Goal: Task Accomplishment & Management: Complete application form

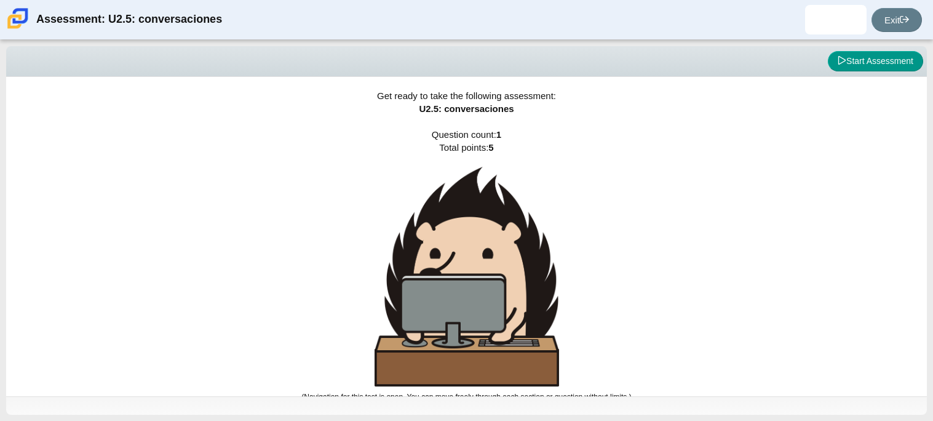
click at [678, 325] on div "Get ready to take the following assessment: U2.5: conversaciones Question count…" at bounding box center [466, 236] width 921 height 319
click at [874, 61] on button "Start Assessment" at bounding box center [875, 61] width 95 height 21
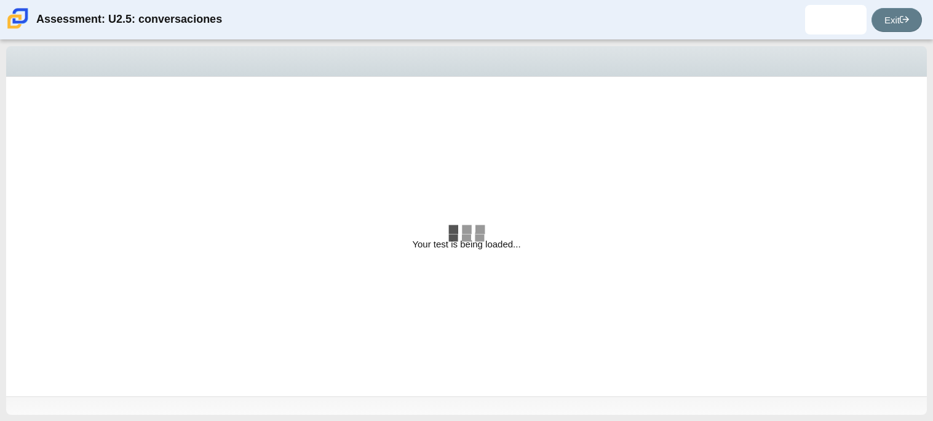
select select "06fad057-86e3-49ec-80e5-8ebec56ce9e7"
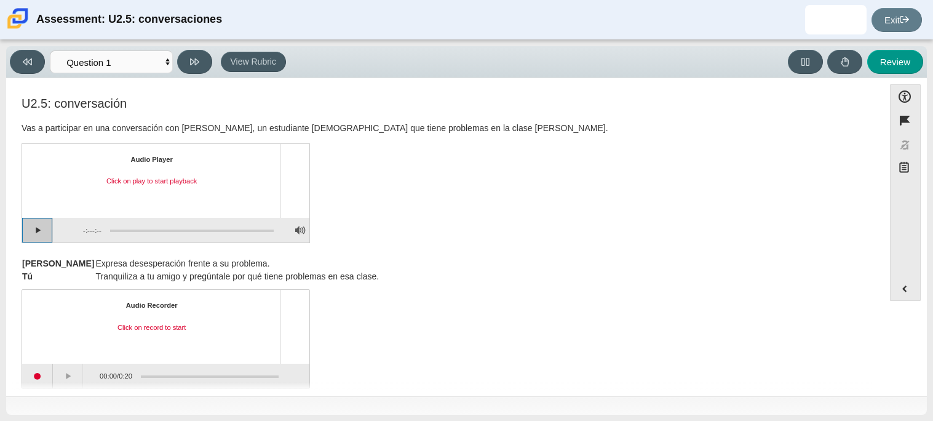
click at [35, 223] on button "Play" at bounding box center [37, 230] width 31 height 25
click at [35, 223] on button "Pause playback" at bounding box center [37, 230] width 31 height 25
click at [552, 299] on div "Audio Recorder Click on record to start 00:00 / 0:20" at bounding box center [445, 340] width 847 height 97
click at [22, 229] on button "Continue playback" at bounding box center [37, 230] width 31 height 25
click at [39, 234] on button "Pause playback" at bounding box center [37, 230] width 31 height 25
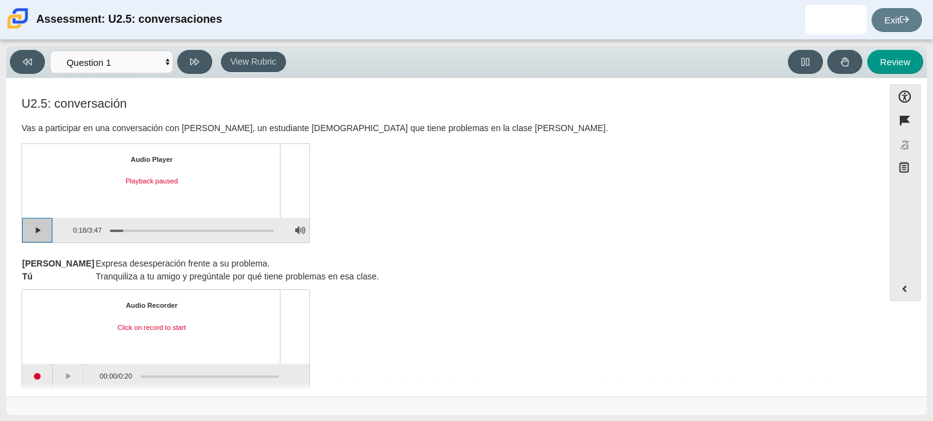
click at [39, 234] on button "Continue playback" at bounding box center [37, 230] width 31 height 25
click at [121, 224] on div "Assessment items" at bounding box center [187, 230] width 172 height 22
click at [124, 229] on div "Assessment items" at bounding box center [192, 230] width 164 height 2
click at [114, 229] on div "Assessment items" at bounding box center [187, 230] width 172 height 22
click at [114, 229] on div "Assessment items" at bounding box center [192, 230] width 164 height 2
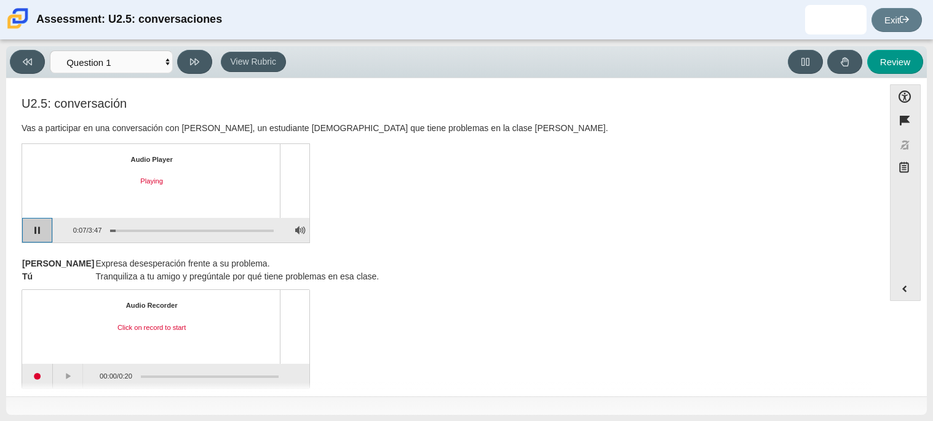
click at [42, 234] on button "Pause playback" at bounding box center [37, 230] width 31 height 25
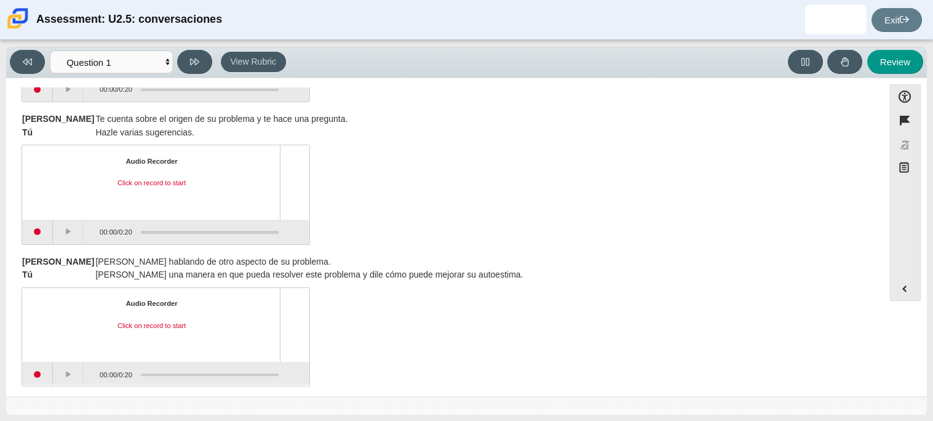
scroll to position [288, 0]
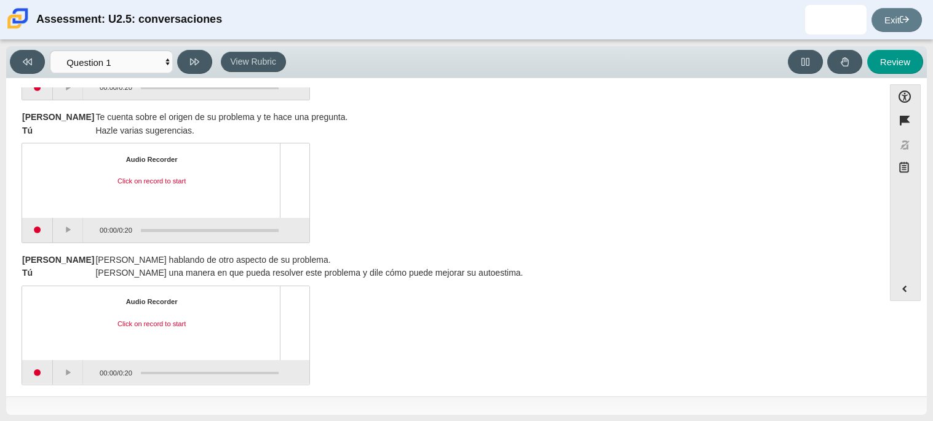
click at [567, 186] on div "Audio Recorder Click on record to start 00:00 / 0:20" at bounding box center [445, 194] width 847 height 97
click at [523, 173] on div "Audio Recorder Click on record to start 00:00 / 0:20" at bounding box center [445, 194] width 847 height 97
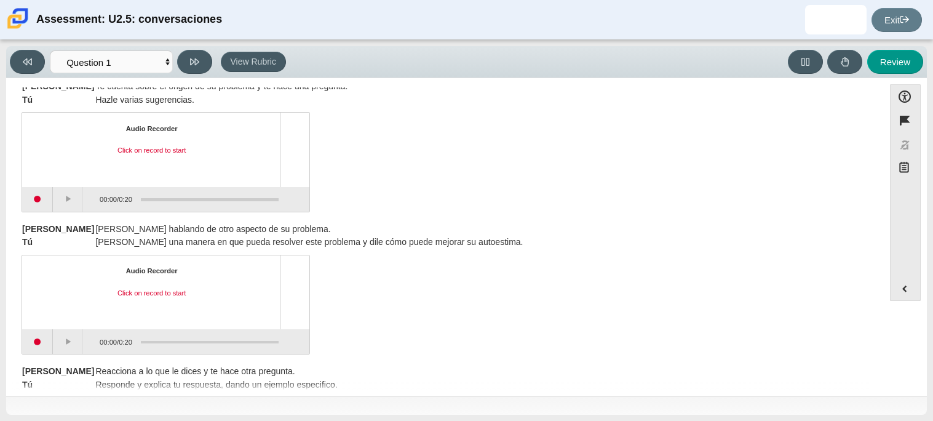
scroll to position [295, 0]
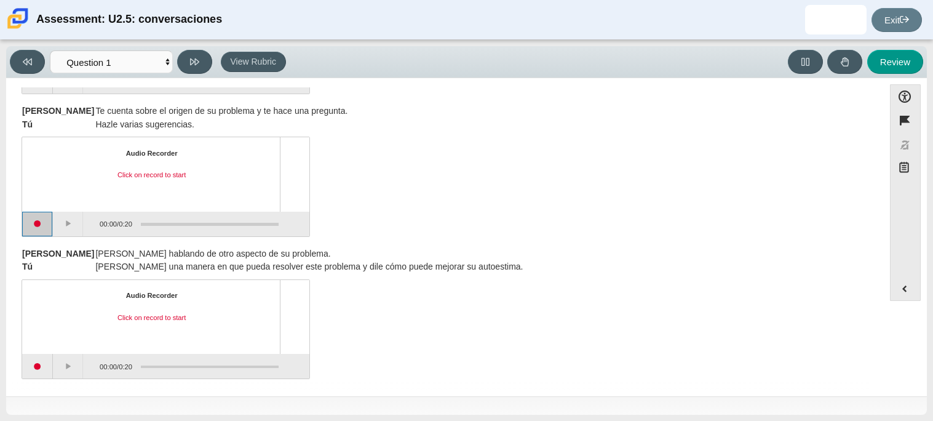
click at [42, 229] on button "Start recording" at bounding box center [37, 224] width 31 height 25
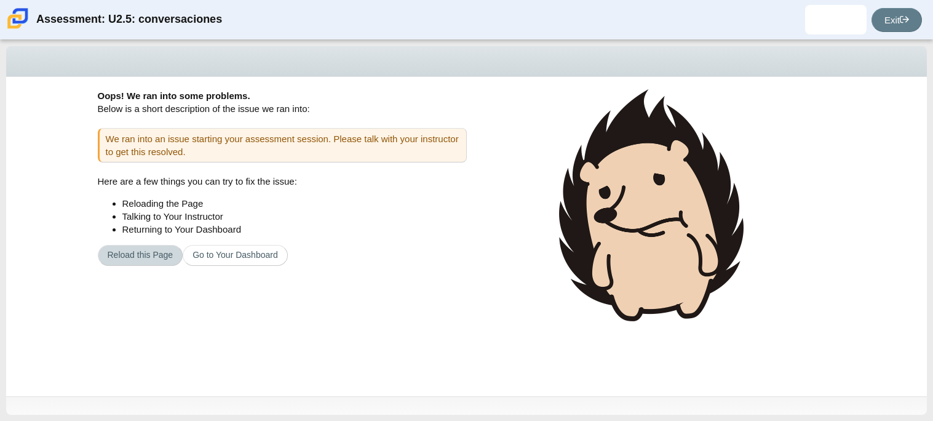
click at [151, 257] on button "Reload this Page" at bounding box center [140, 255] width 85 height 21
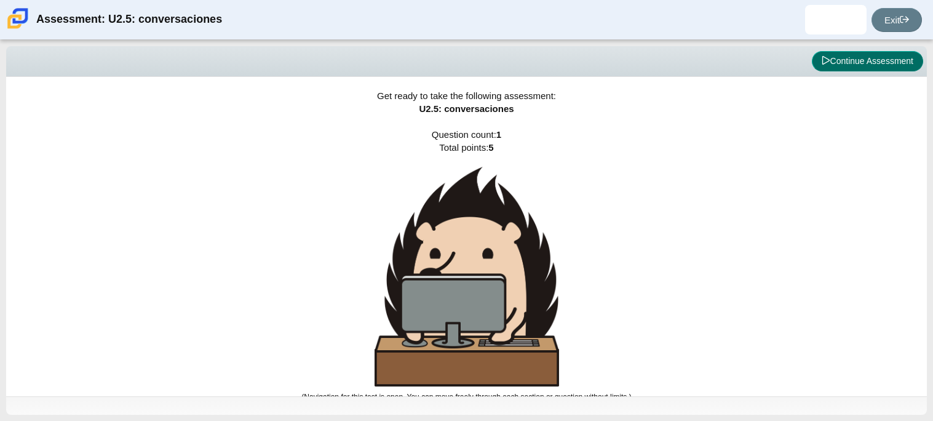
click at [853, 65] on button "Continue Assessment" at bounding box center [867, 61] width 111 height 21
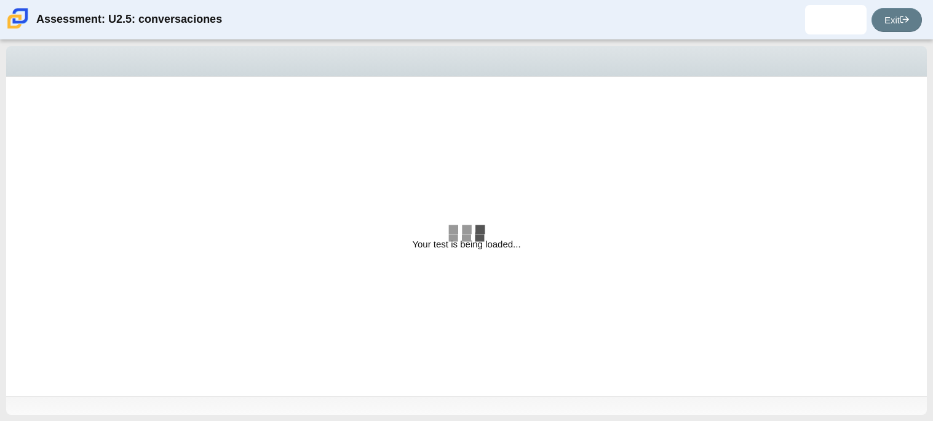
select select "06fad057-86e3-49ec-80e5-8ebec56ce9e7"
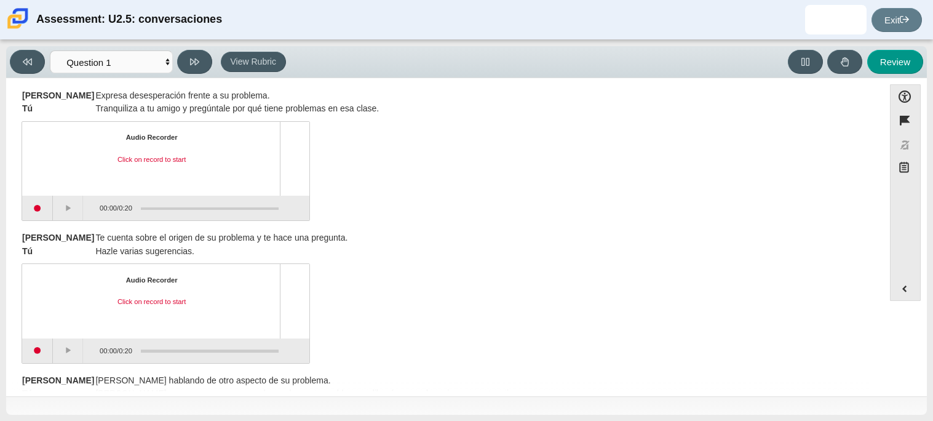
scroll to position [196, 0]
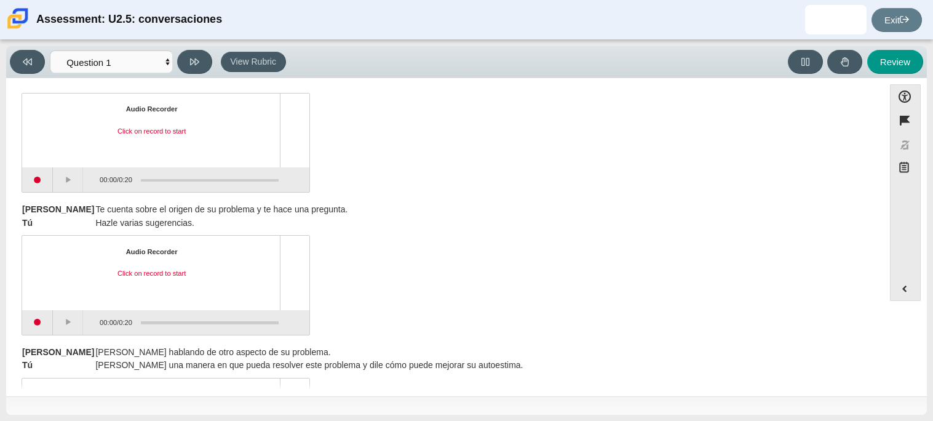
click at [368, 261] on div "Audio Recorder Click on record to start 00:00 / 0:20" at bounding box center [445, 286] width 847 height 97
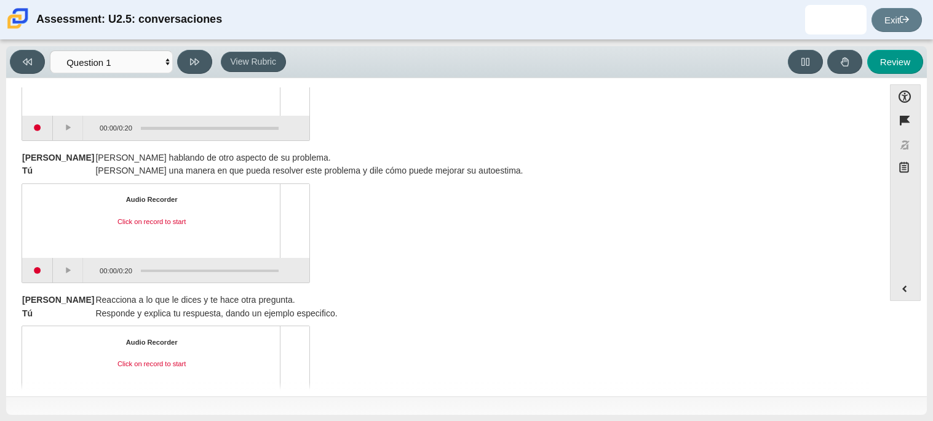
scroll to position [393, 0]
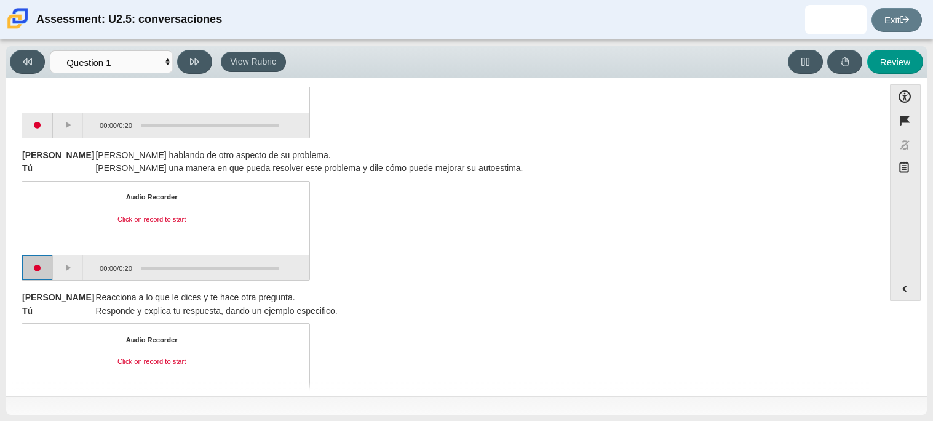
click at [49, 269] on button "Start recording" at bounding box center [37, 267] width 31 height 25
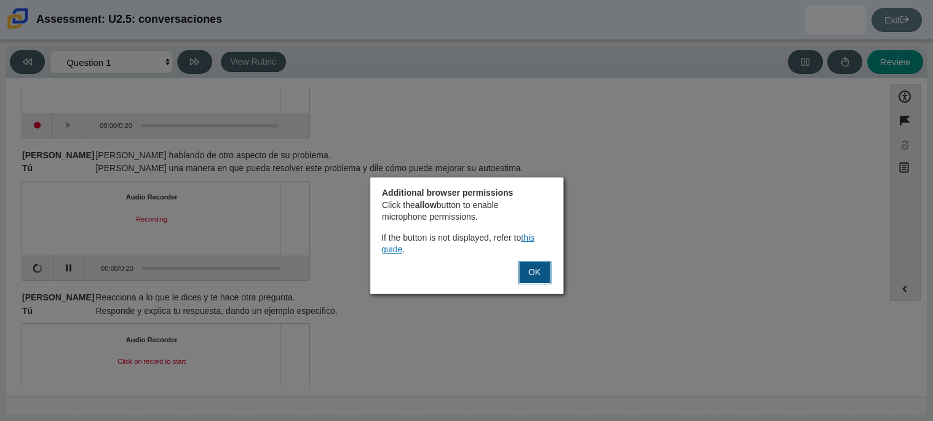
click at [540, 270] on button "OK" at bounding box center [534, 272] width 33 height 23
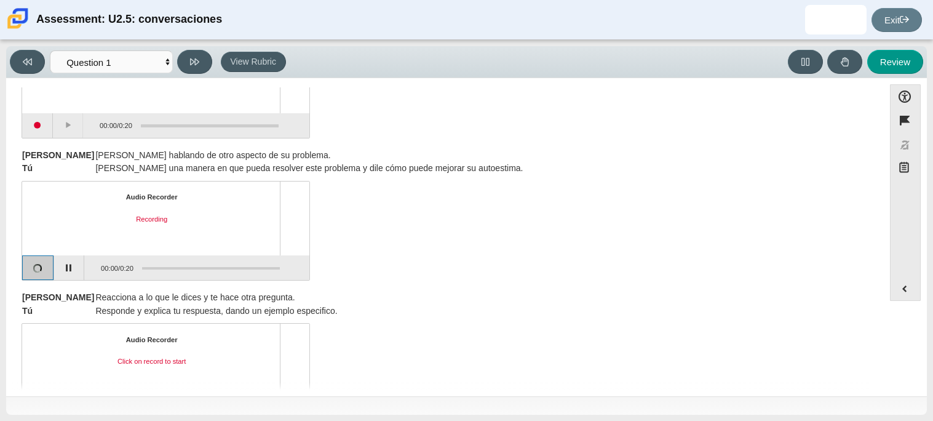
click at [34, 263] on button "Stop recording" at bounding box center [38, 267] width 32 height 25
click at [70, 258] on button "Pause" at bounding box center [69, 267] width 31 height 25
click at [70, 258] on button "Continue recording" at bounding box center [69, 267] width 31 height 25
click at [70, 258] on button "Pause" at bounding box center [69, 267] width 31 height 25
click at [424, 265] on div "Audio Recorder Recording paused 0:00 / 0:20" at bounding box center [445, 232] width 847 height 97
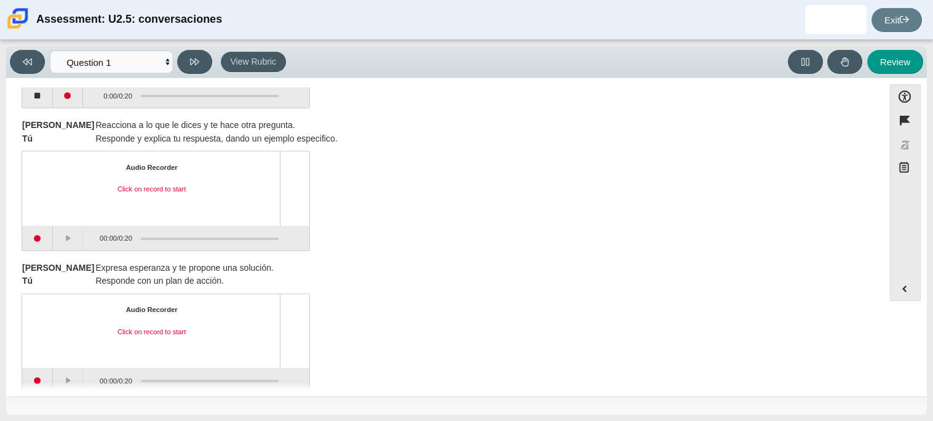
scroll to position [584, 0]
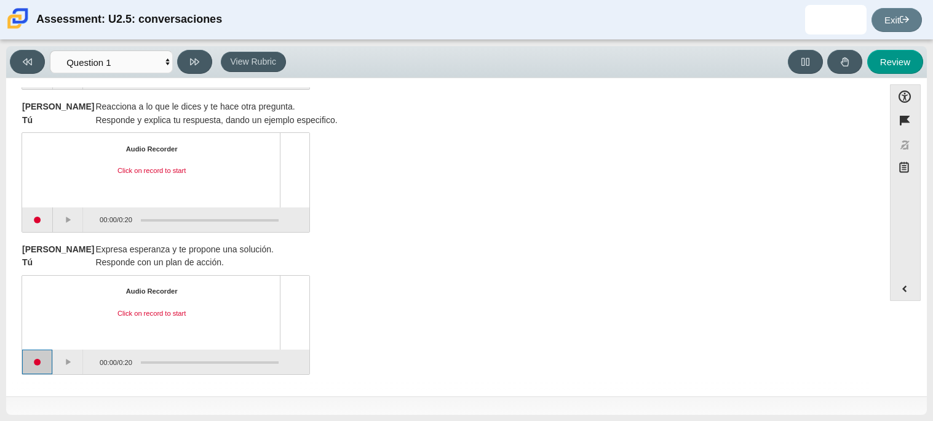
click at [37, 365] on button "Start recording" at bounding box center [37, 361] width 31 height 25
click at [42, 362] on button "Stop recording" at bounding box center [37, 361] width 31 height 25
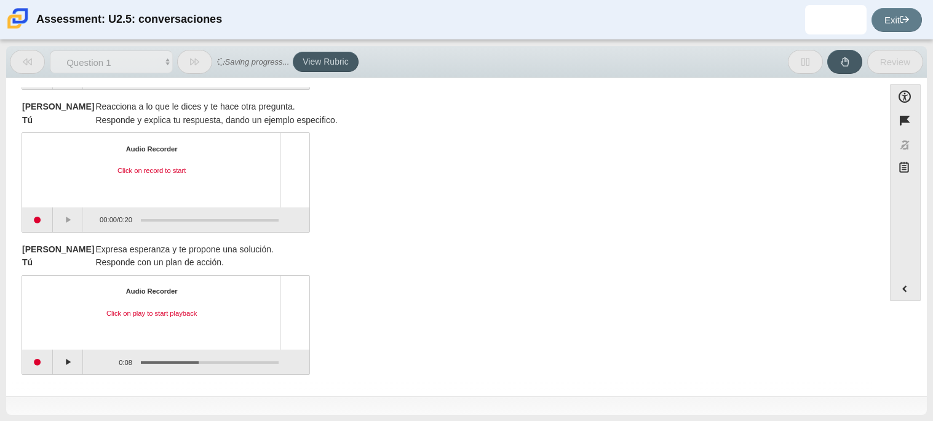
click at [476, 260] on div "Tomás Expresa esperanza y te propone una solución. Tú Responde con un plan de a…" at bounding box center [445, 256] width 847 height 26
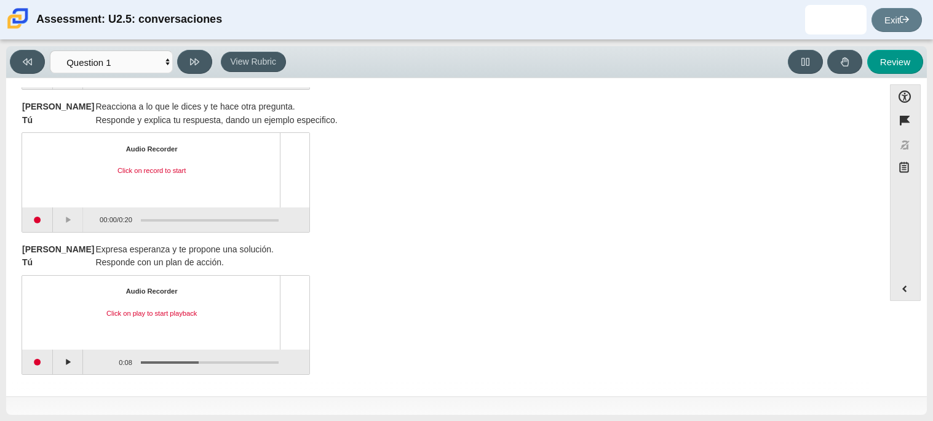
click at [472, 358] on div "Audio Recorder Click on play to start playback 0:08 / 0:08" at bounding box center [445, 326] width 847 height 97
click at [678, 201] on div "Audio Recorder Click on record to start 00:00 / 0:20" at bounding box center [445, 183] width 847 height 97
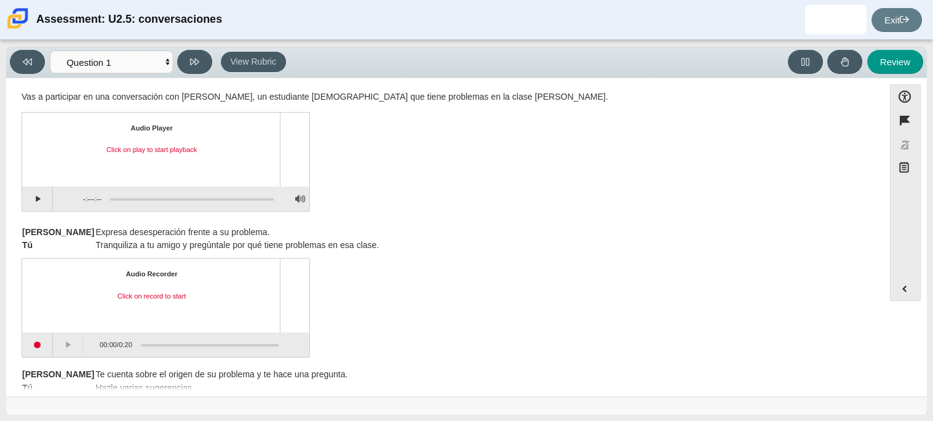
scroll to position [0, 0]
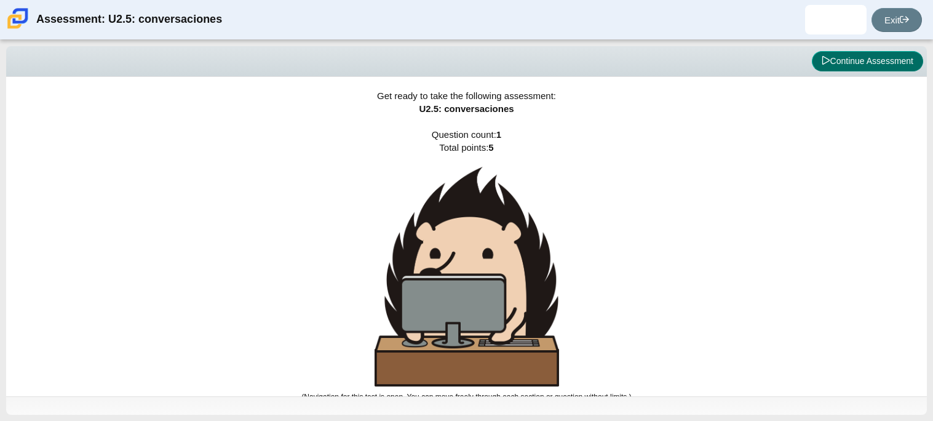
click at [845, 63] on button "Continue Assessment" at bounding box center [867, 61] width 111 height 21
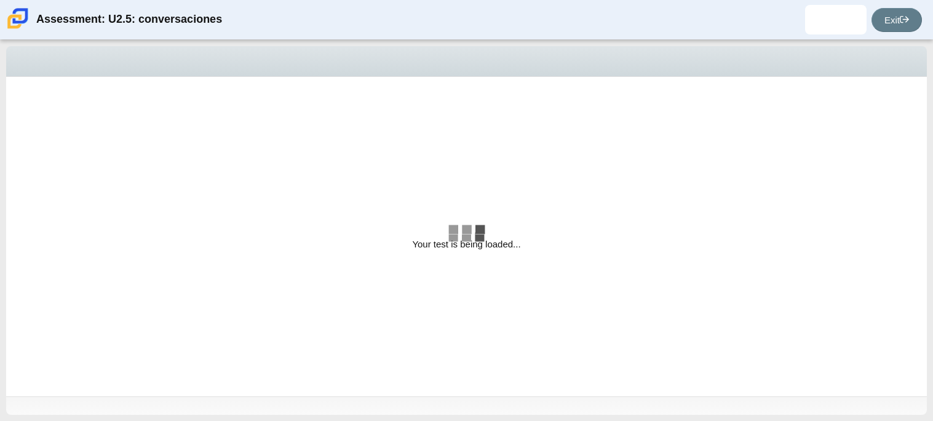
select select "06fad057-86e3-49ec-80e5-8ebec56ce9e7"
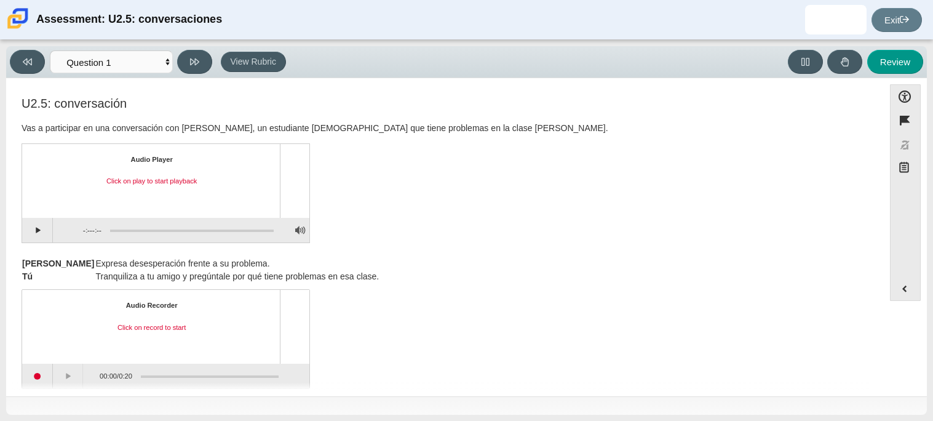
click at [549, 194] on div "U2.5: conversación Vas a participar en una conversación con Tomás, un estudiant…" at bounding box center [445, 172] width 847 height 150
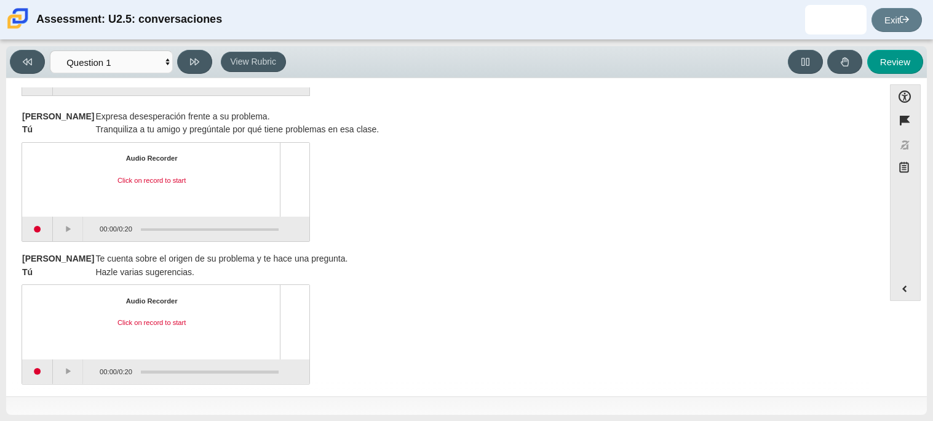
scroll to position [122, 0]
